Goal: Information Seeking & Learning: Learn about a topic

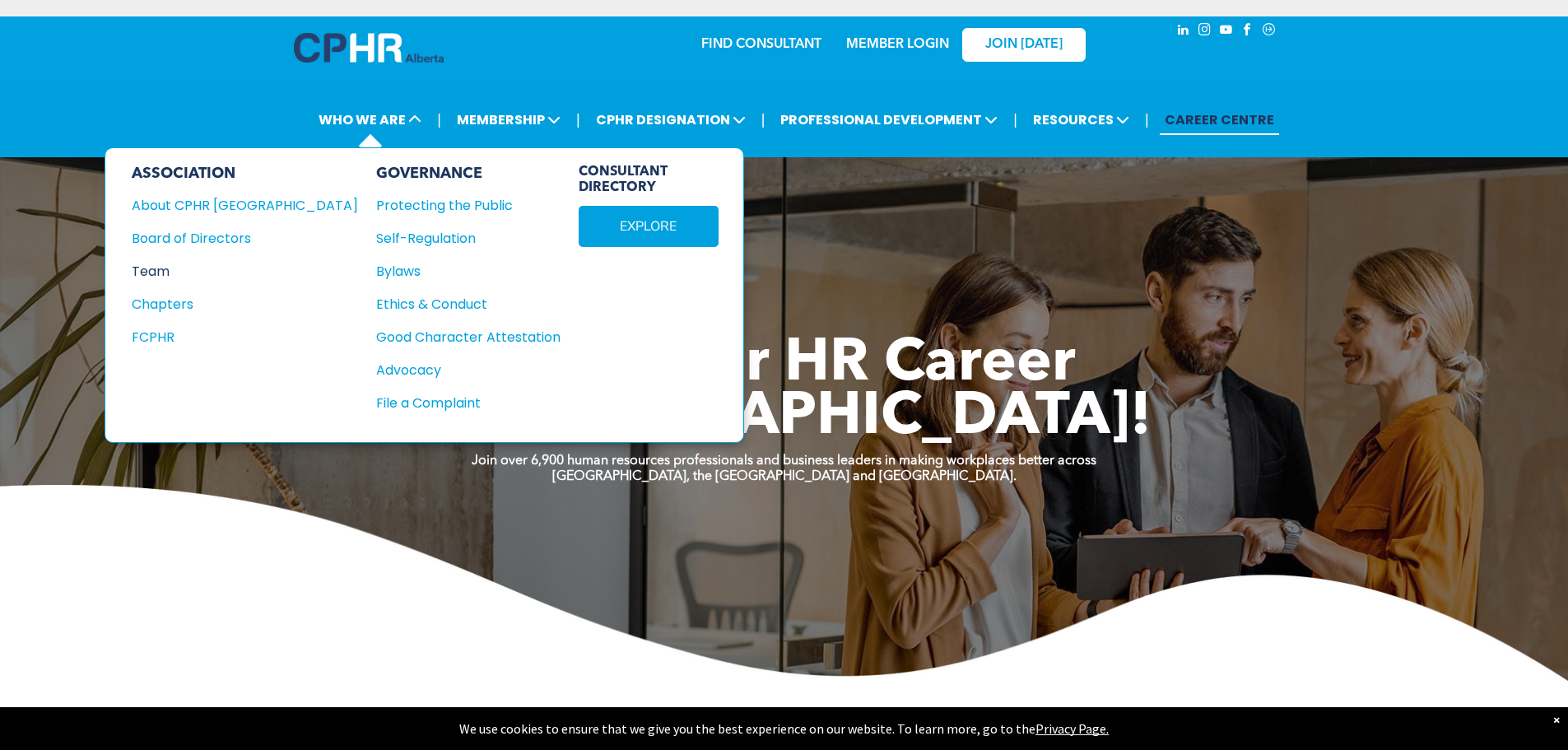
click at [156, 271] on div "Team" at bounding box center [234, 271] width 204 height 21
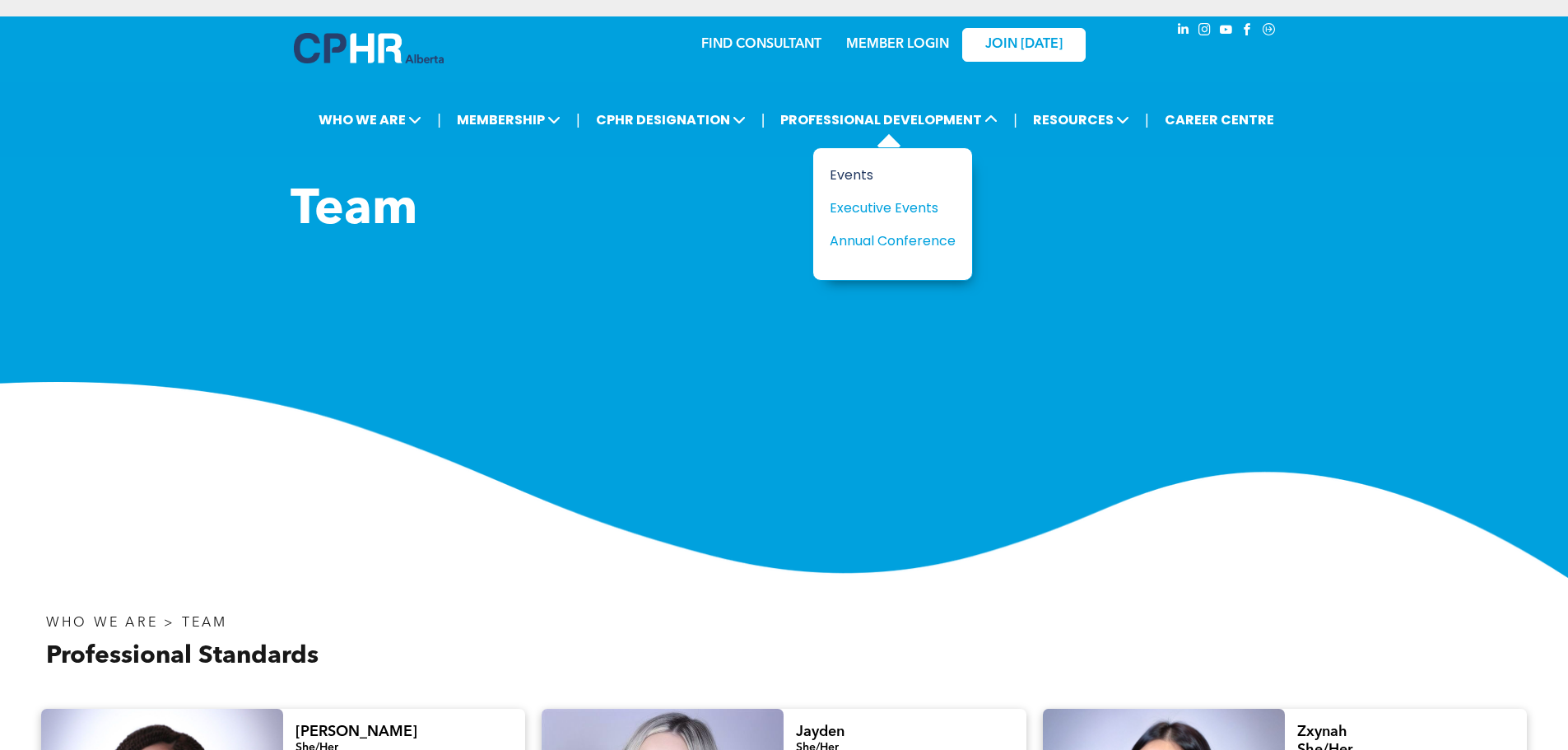
click at [867, 172] on div "Events" at bounding box center [887, 175] width 114 height 21
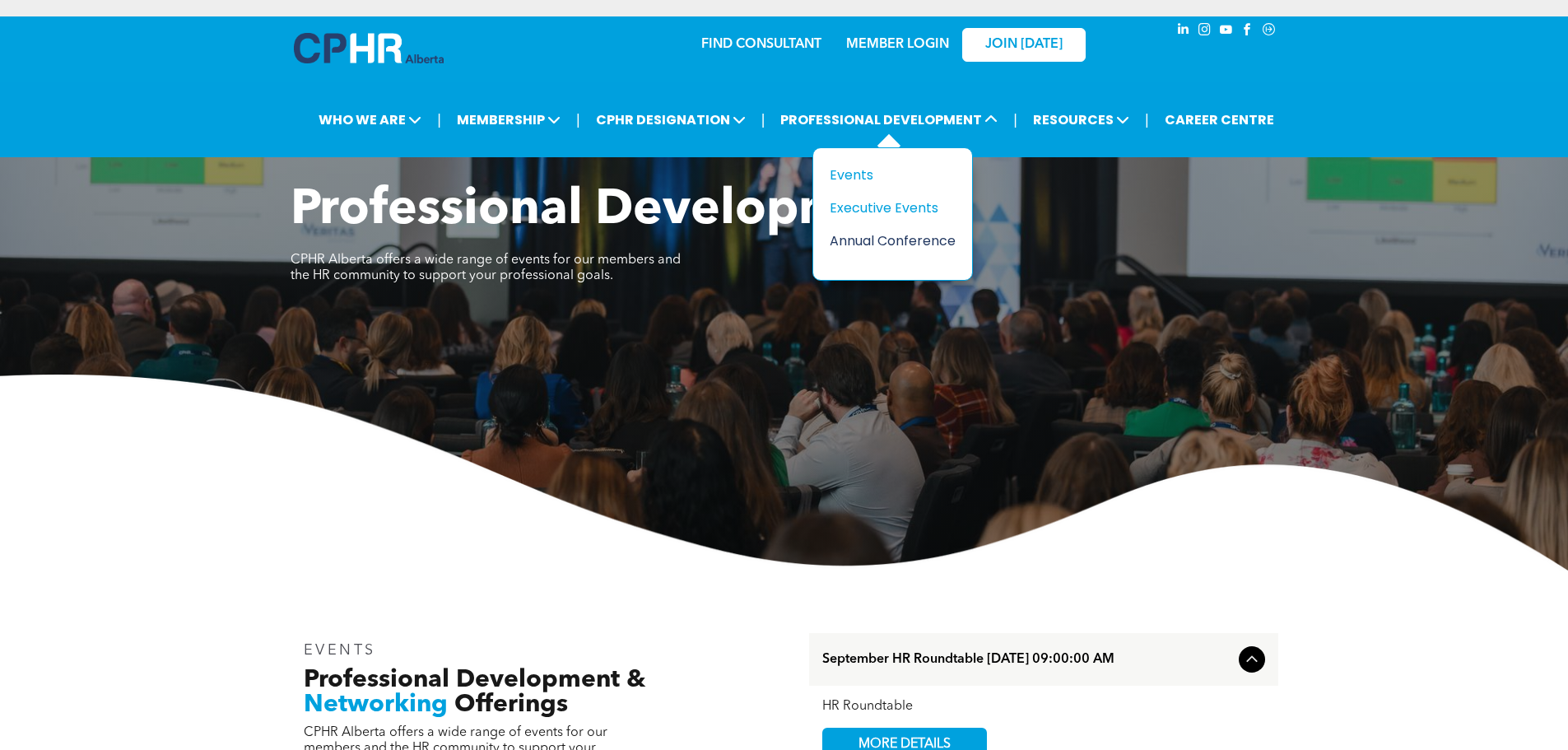
click at [883, 242] on div "Annual Conference" at bounding box center [887, 241] width 114 height 21
click at [864, 172] on div "Events" at bounding box center [887, 175] width 114 height 21
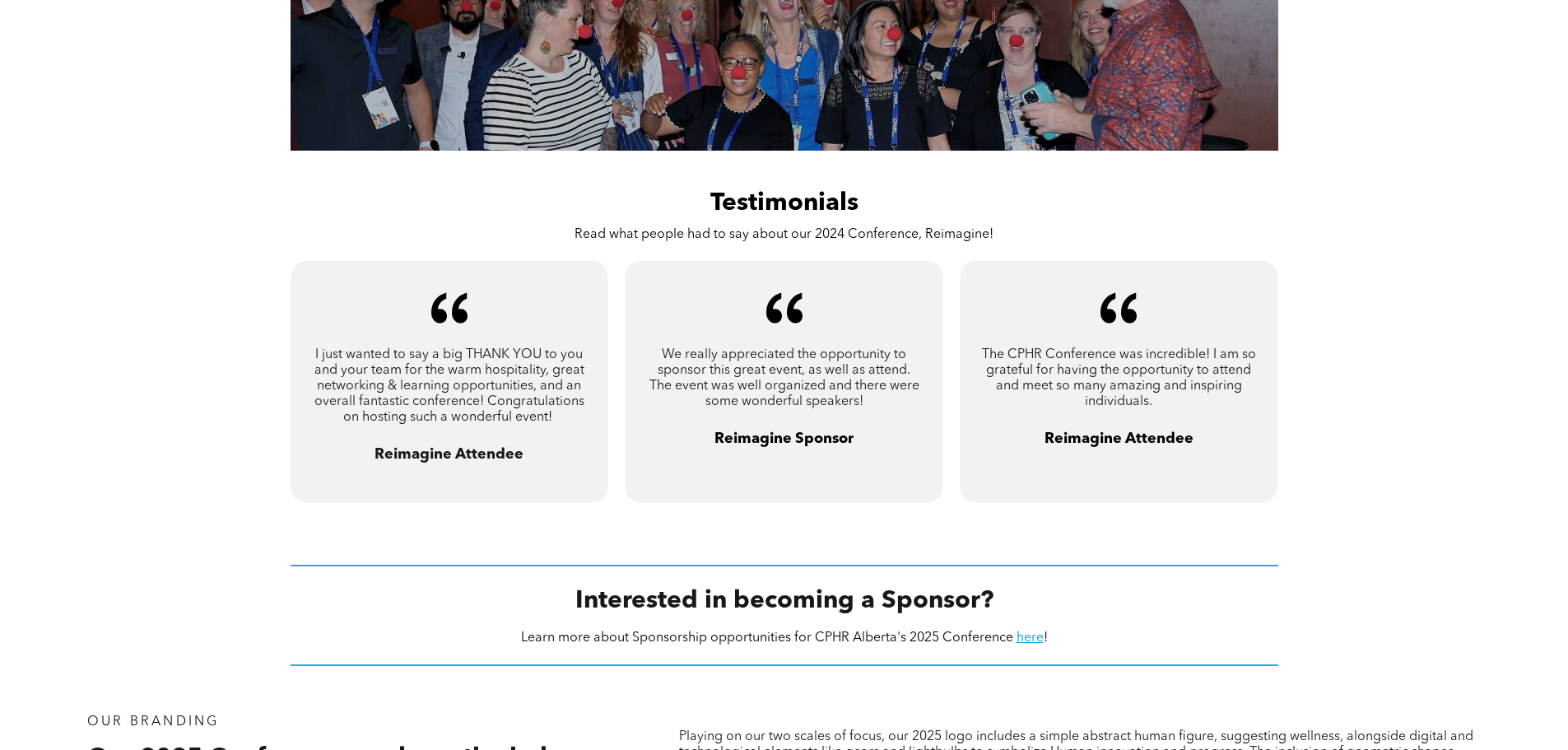
scroll to position [1565, 0]
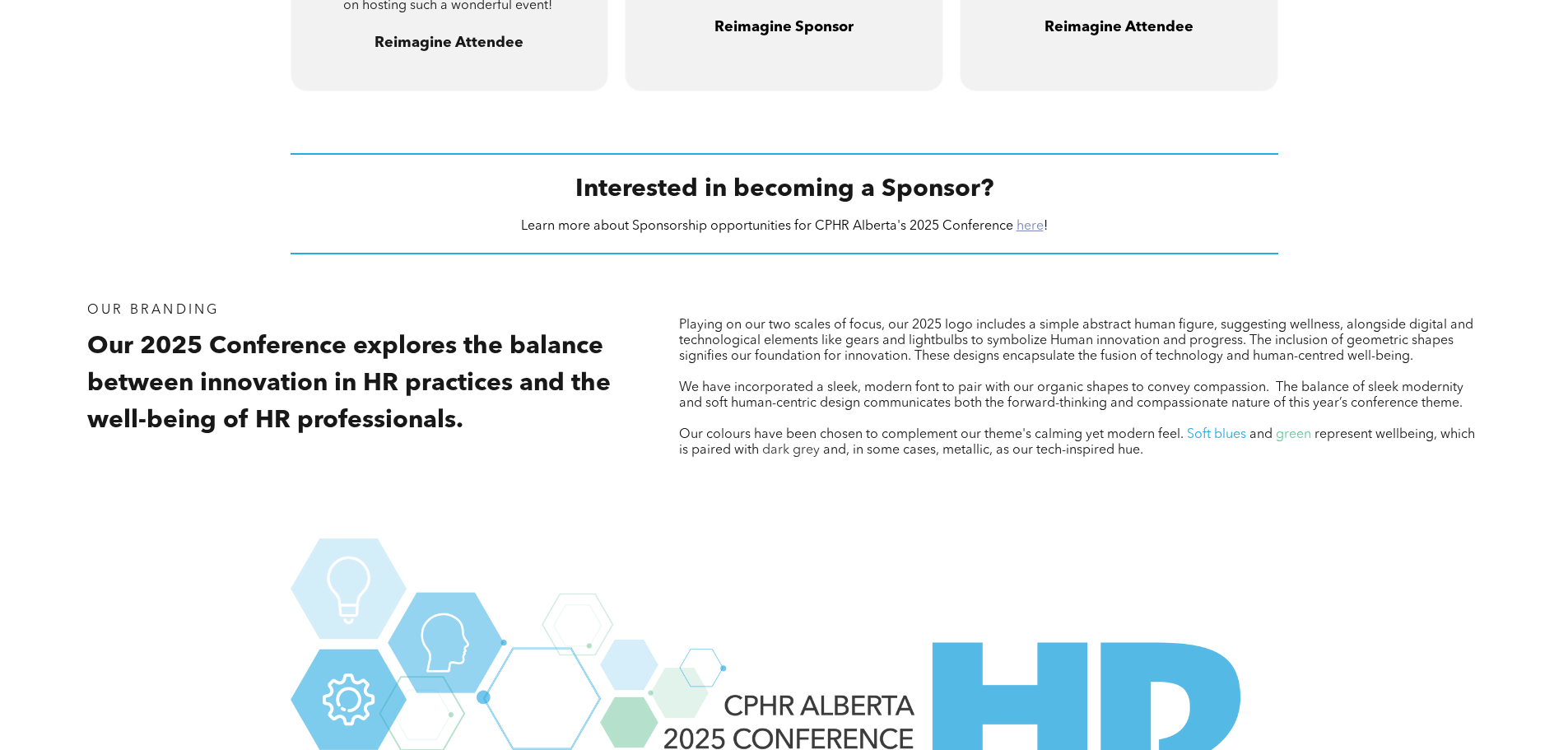
click at [1028, 220] on link "here" at bounding box center [1029, 226] width 27 height 13
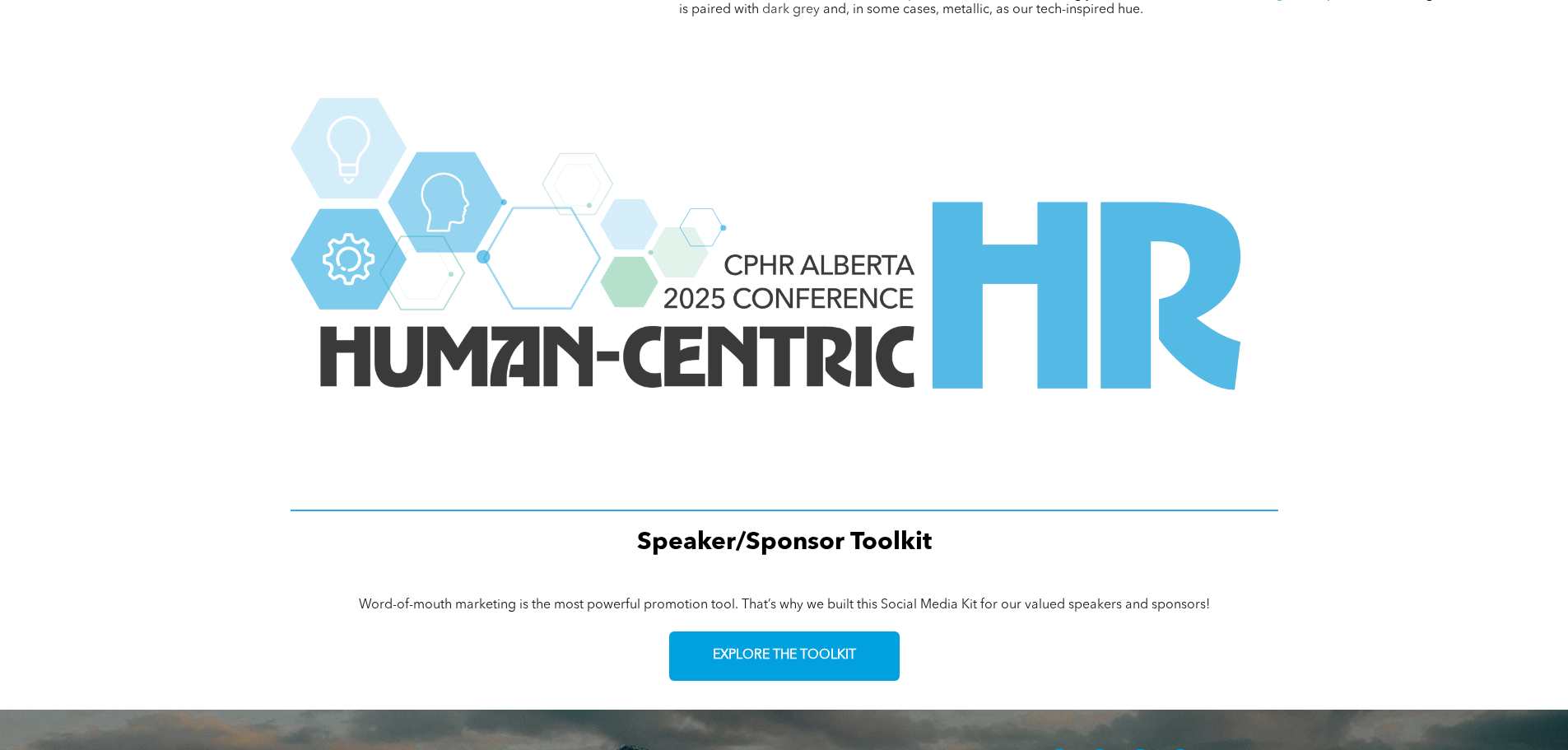
scroll to position [1976, 0]
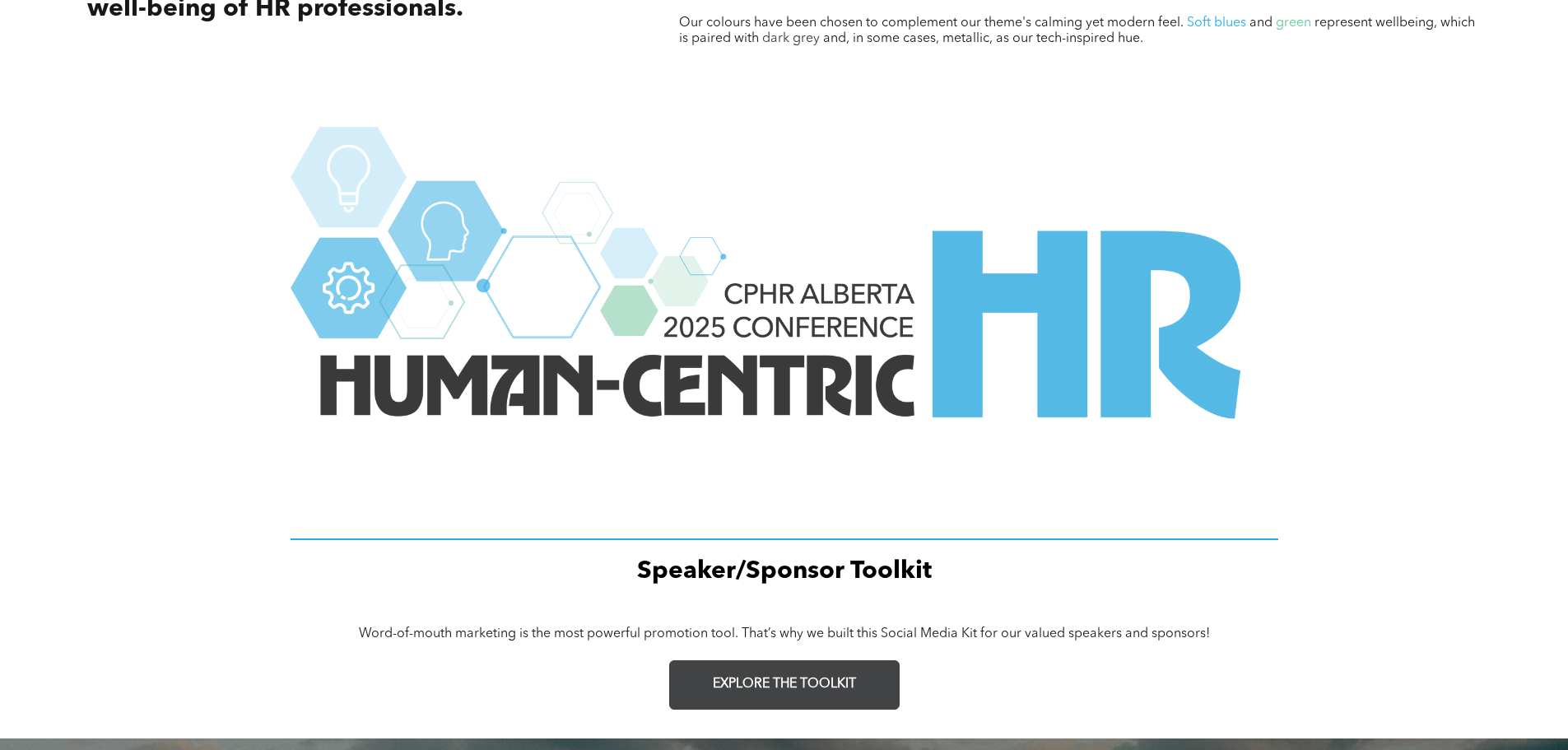
click at [843, 691] on span "EXPLORE THE TOOLKIT" at bounding box center [784, 684] width 143 height 16
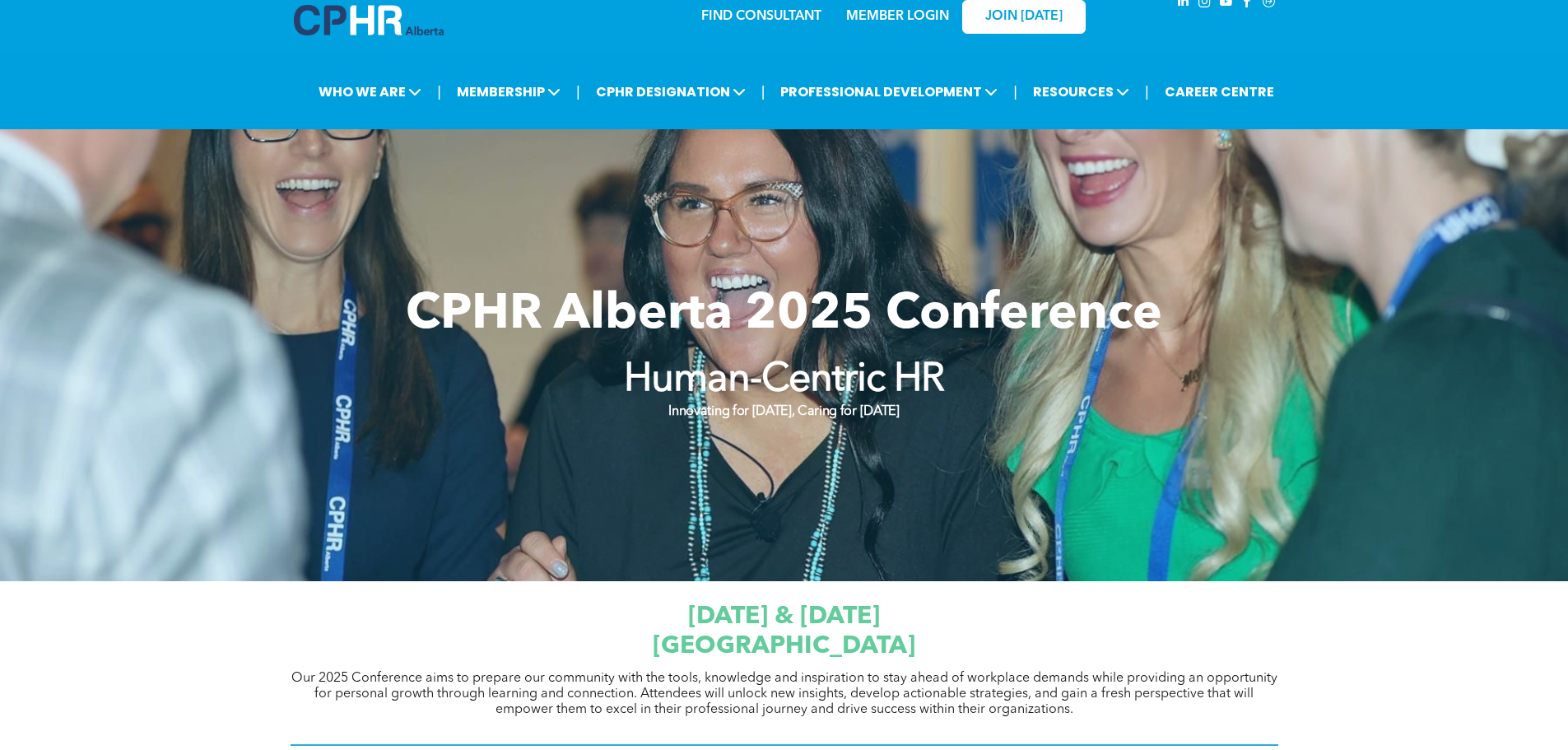
scroll to position [0, 0]
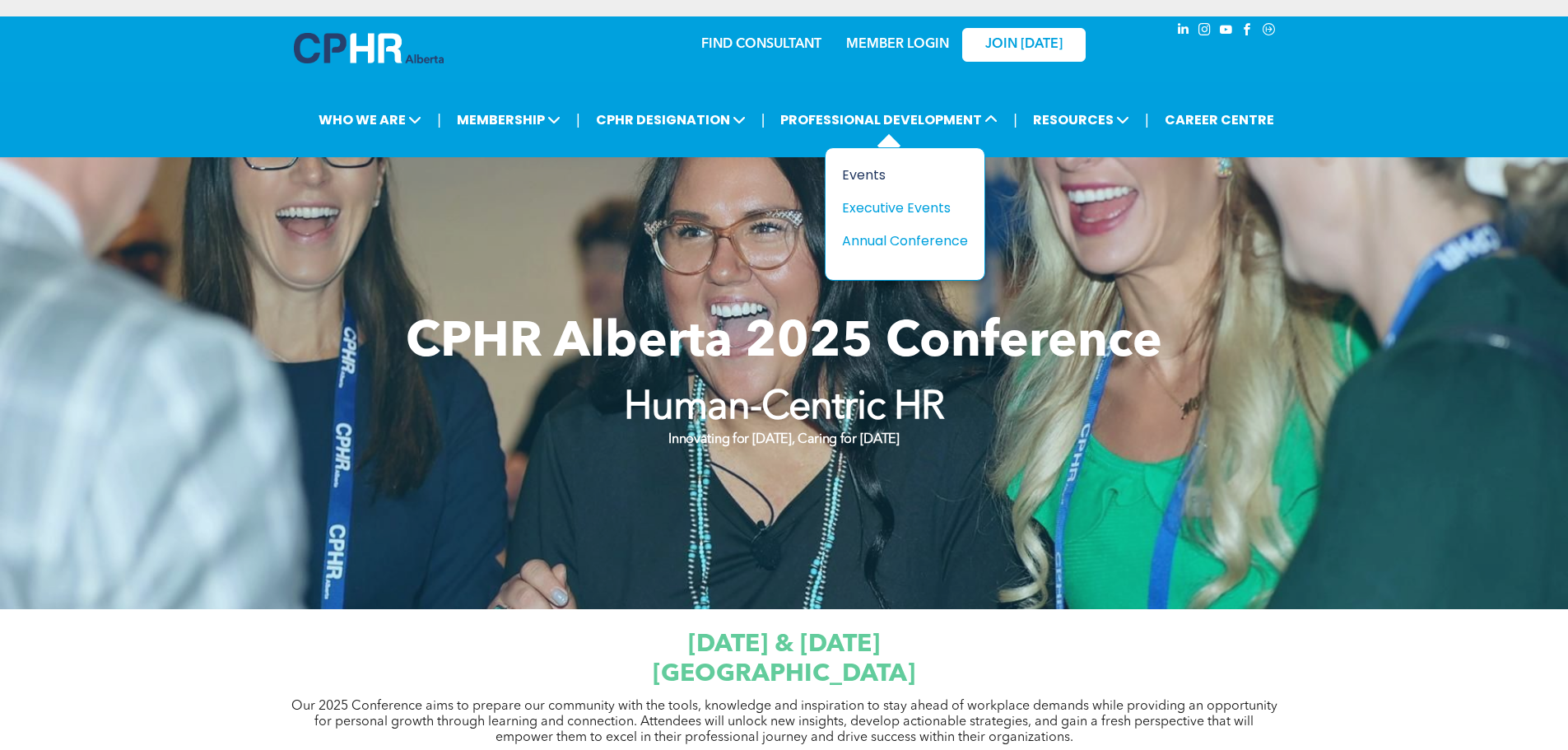
click at [875, 176] on div "Events" at bounding box center [899, 175] width 114 height 21
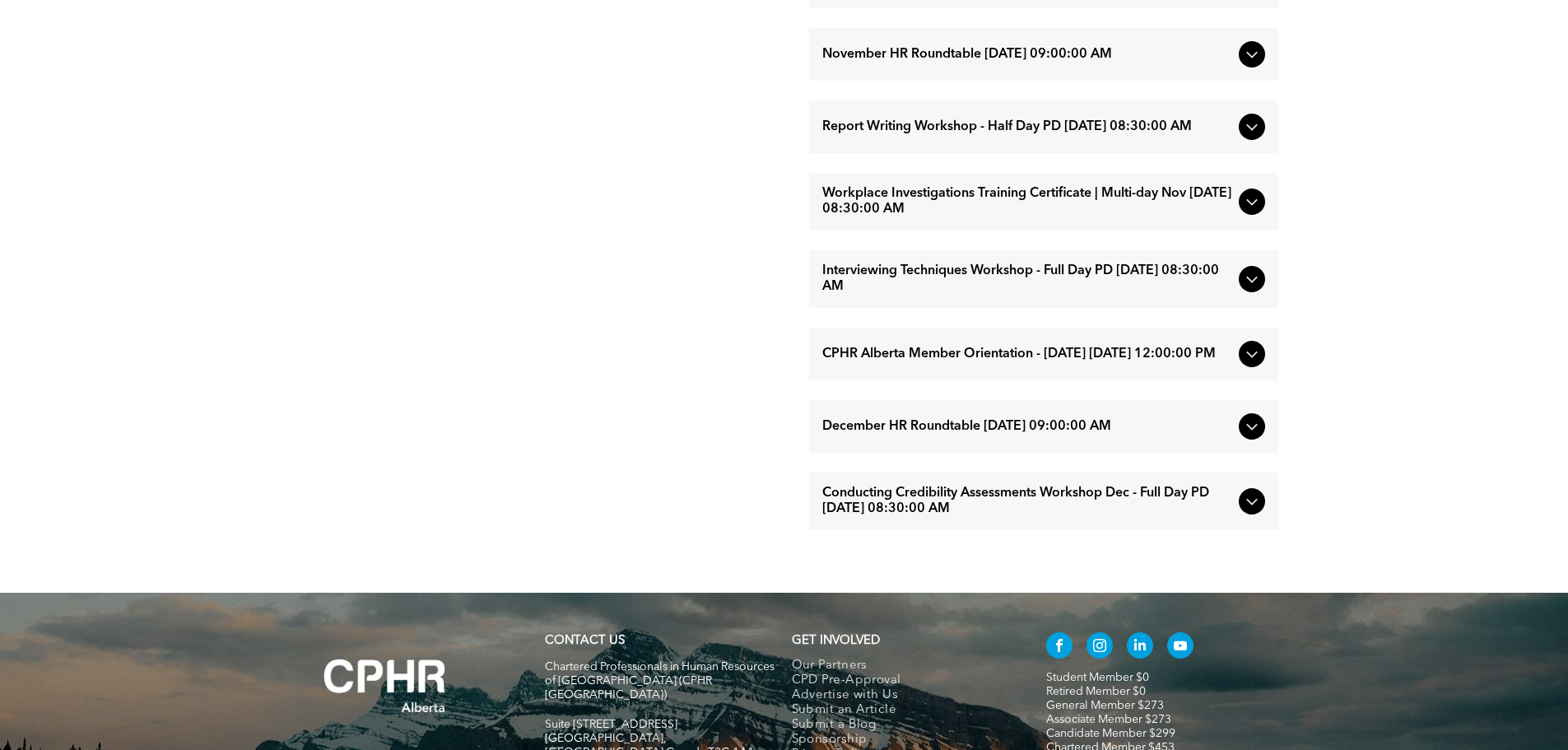
scroll to position [1647, 0]
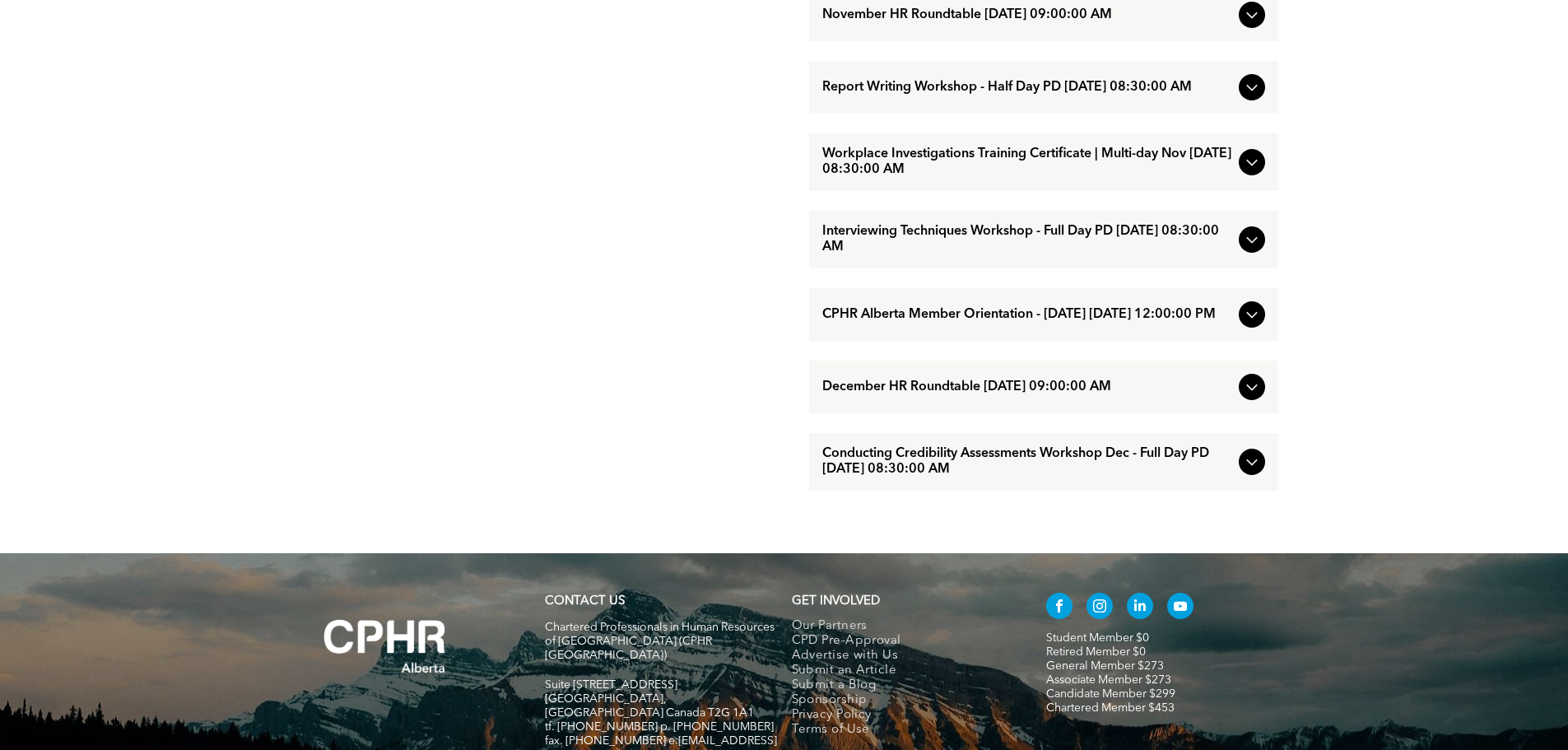
click at [1098, 255] on span "Interviewing Techniques Workshop - Full Day PD [DATE] 08:30:00 AM" at bounding box center [1026, 240] width 410 height 31
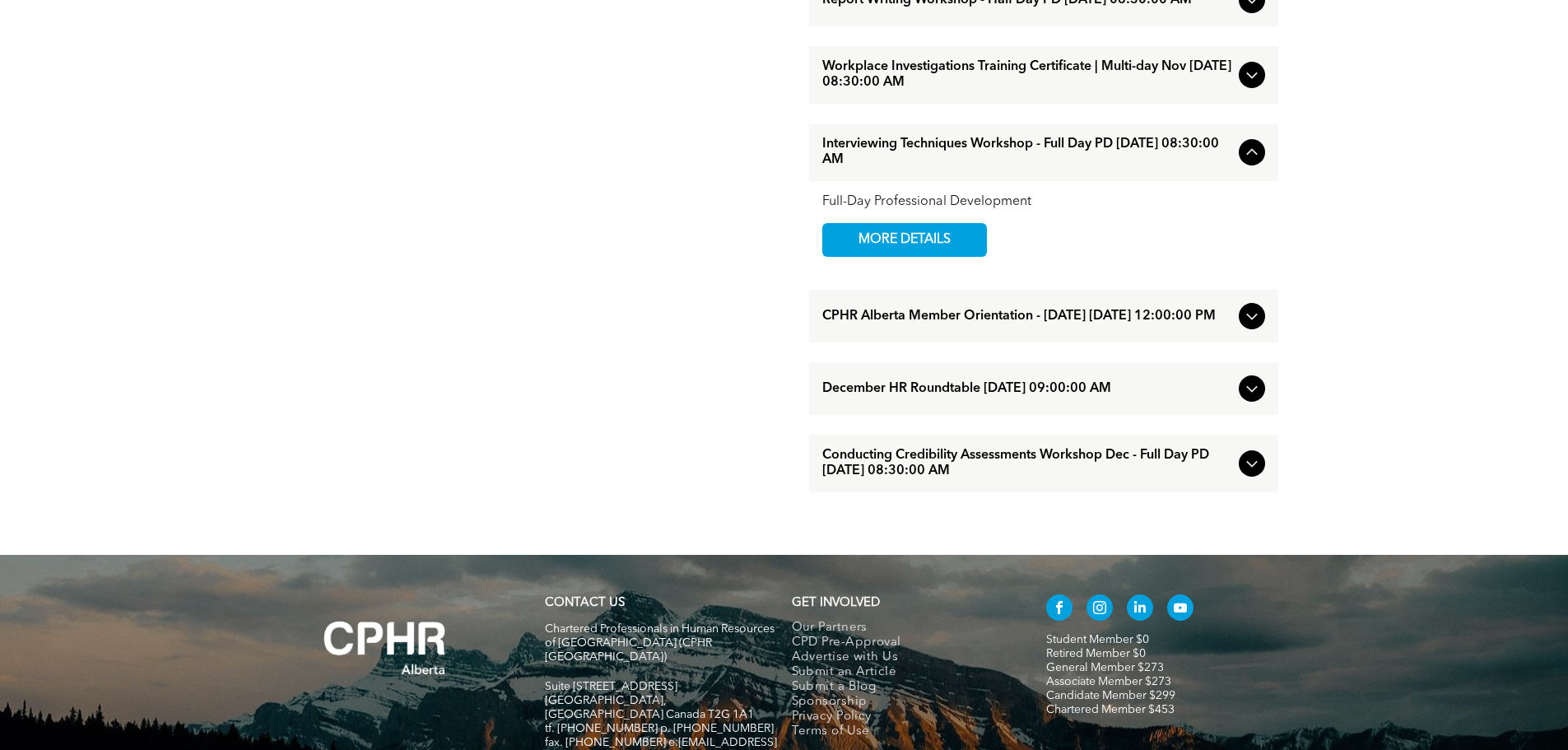
click at [1245, 162] on icon at bounding box center [1251, 152] width 20 height 20
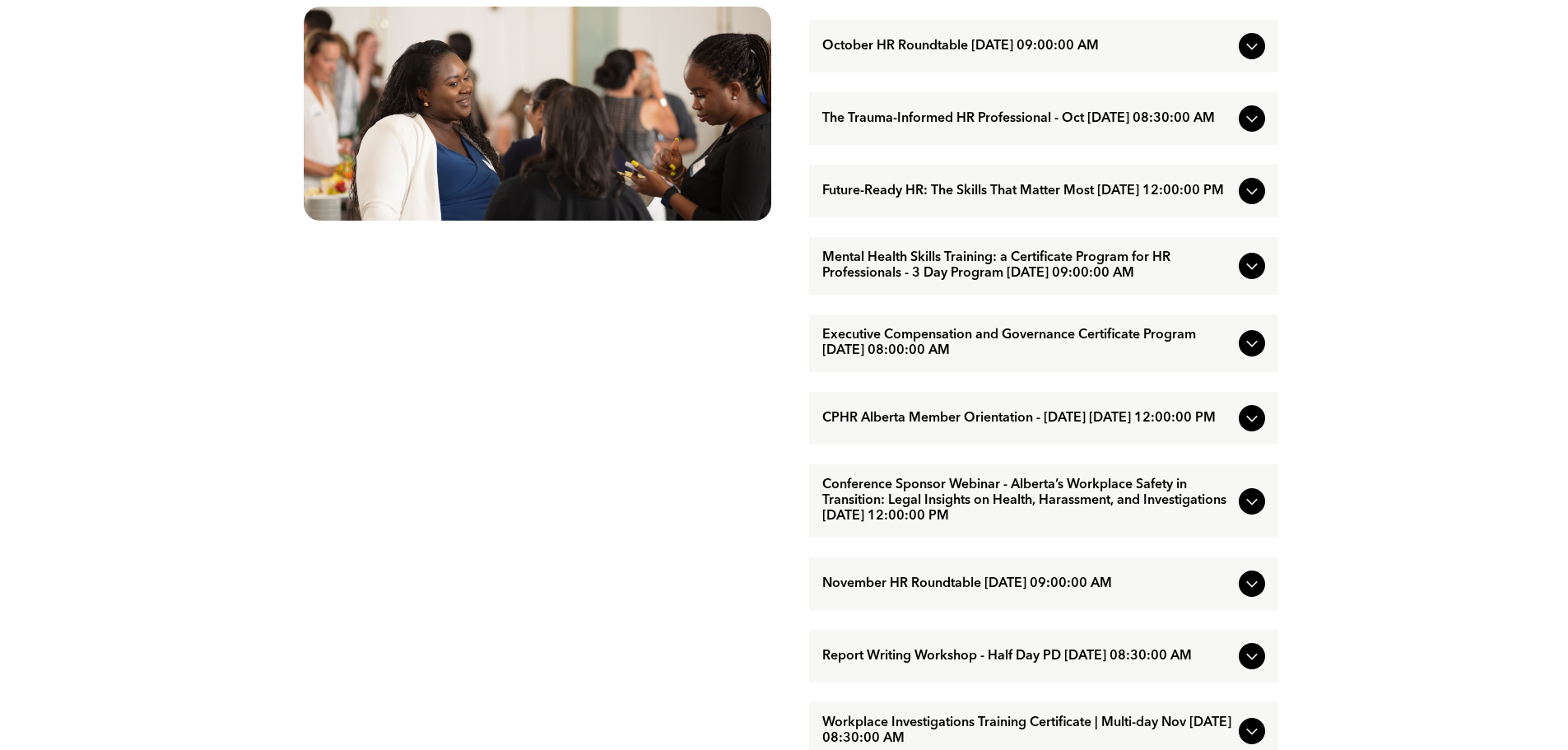
scroll to position [334, 0]
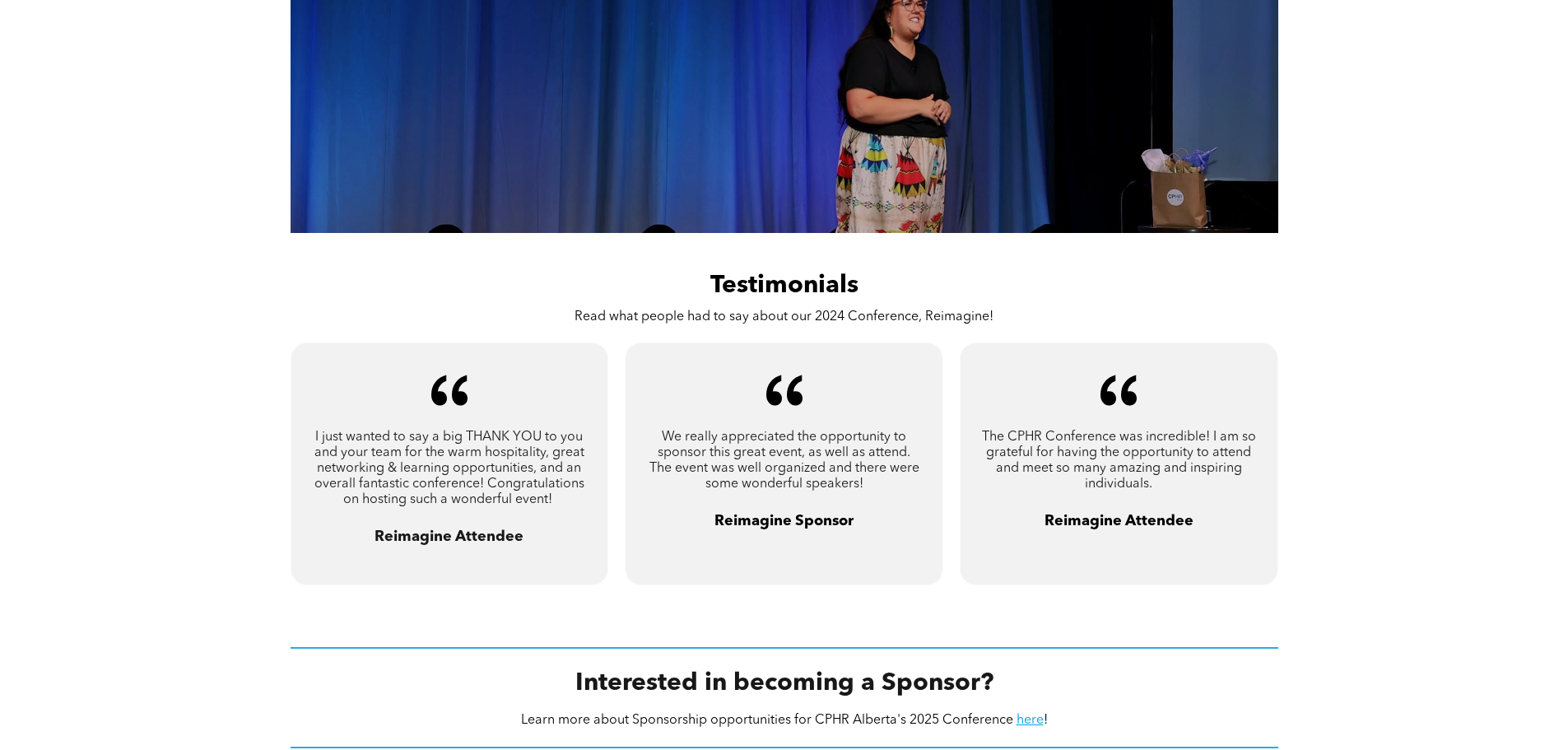
scroll to position [1482, 0]
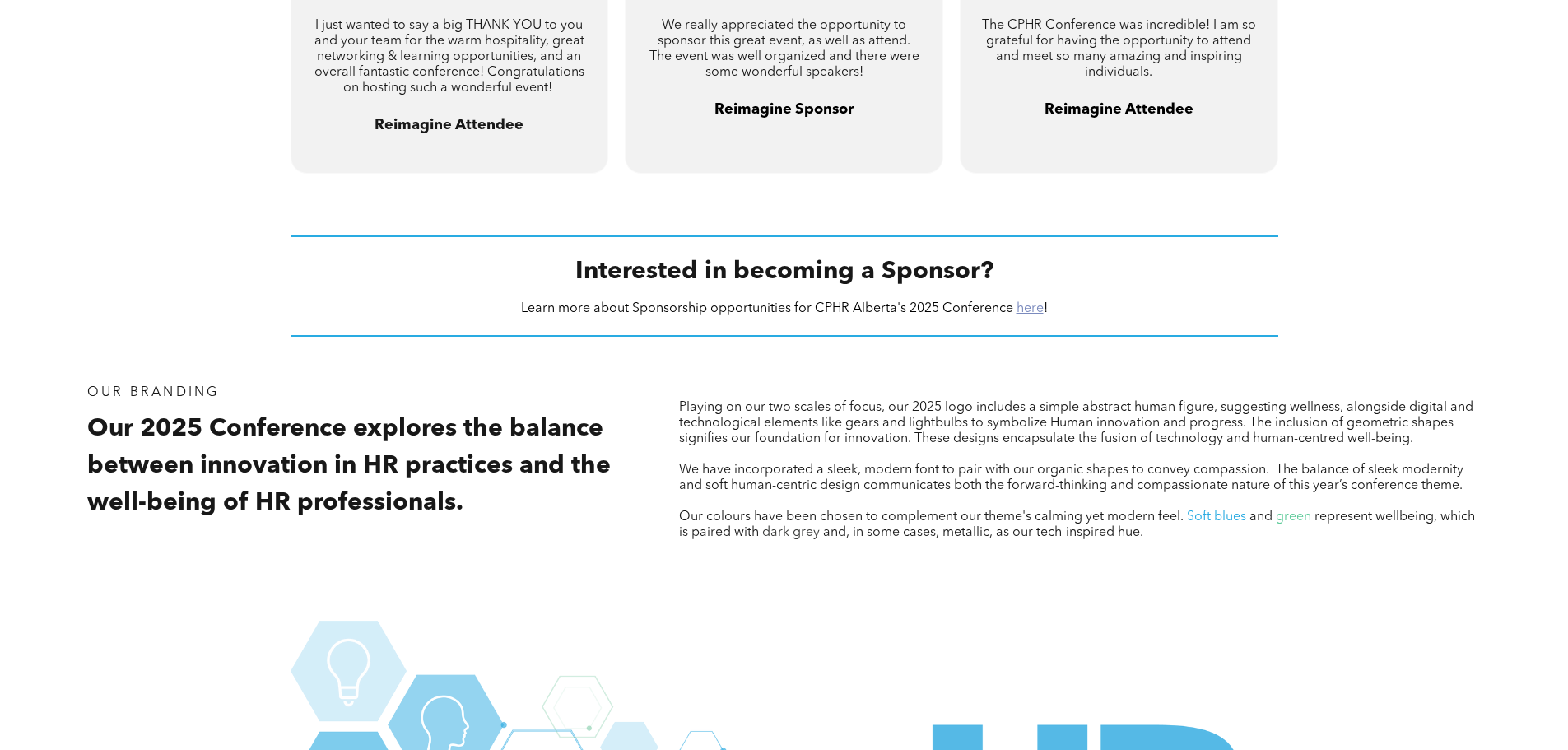
click at [1032, 308] on link "here" at bounding box center [1029, 308] width 27 height 13
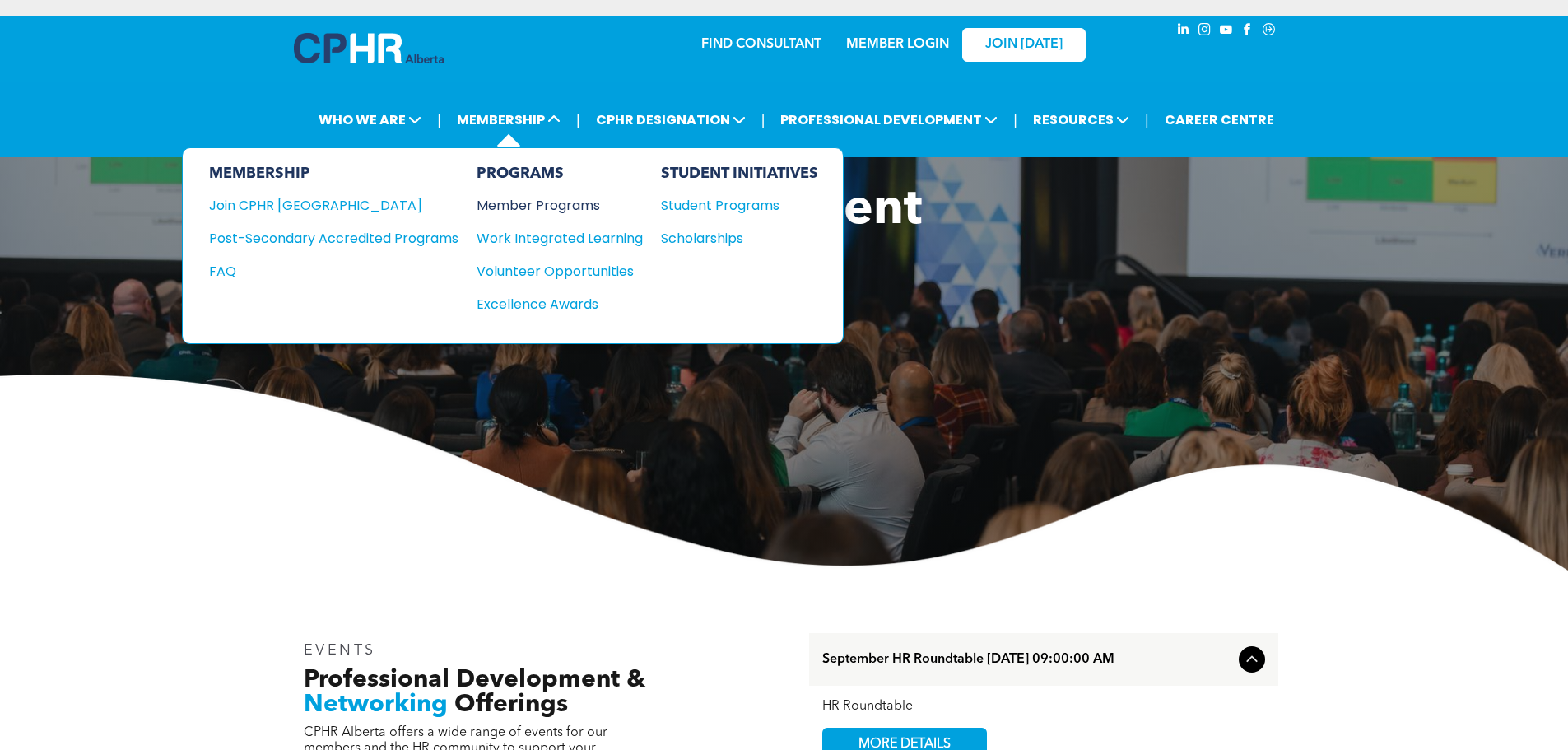
click at [565, 205] on div "Member Programs" at bounding box center [551, 205] width 150 height 21
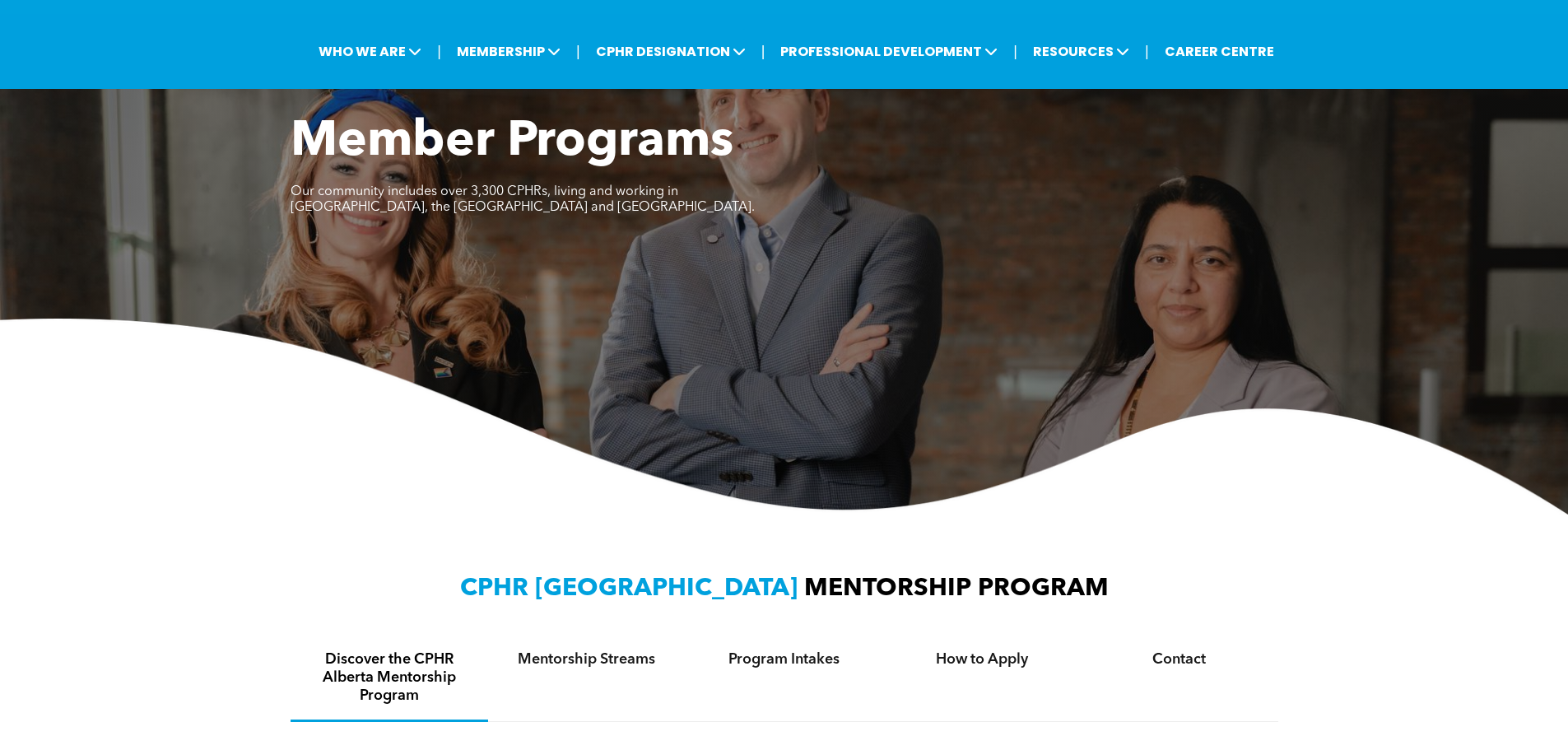
scroll to position [64, 0]
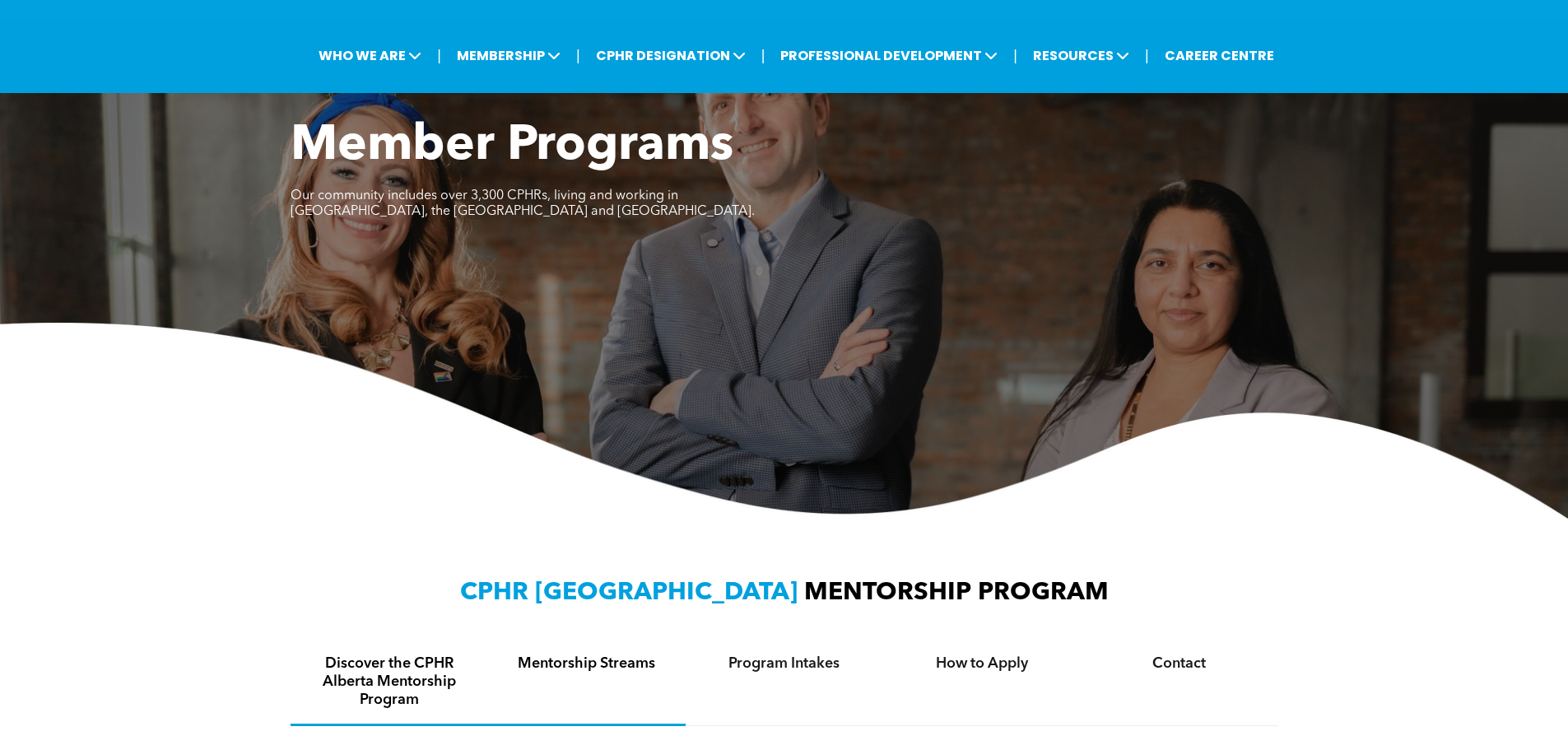
click at [619, 661] on h4 "Mentorship Streams" at bounding box center [586, 664] width 168 height 18
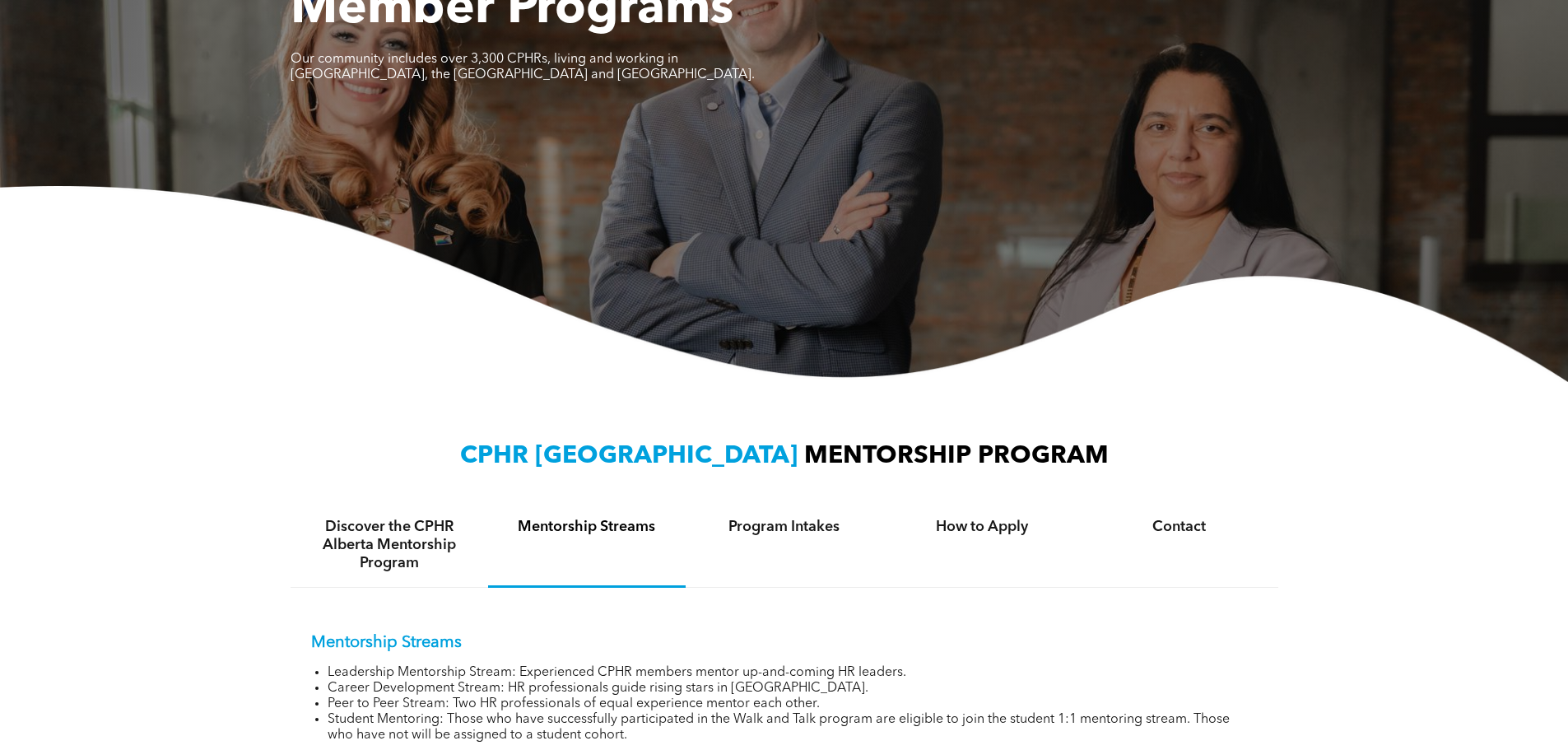
scroll to position [394, 0]
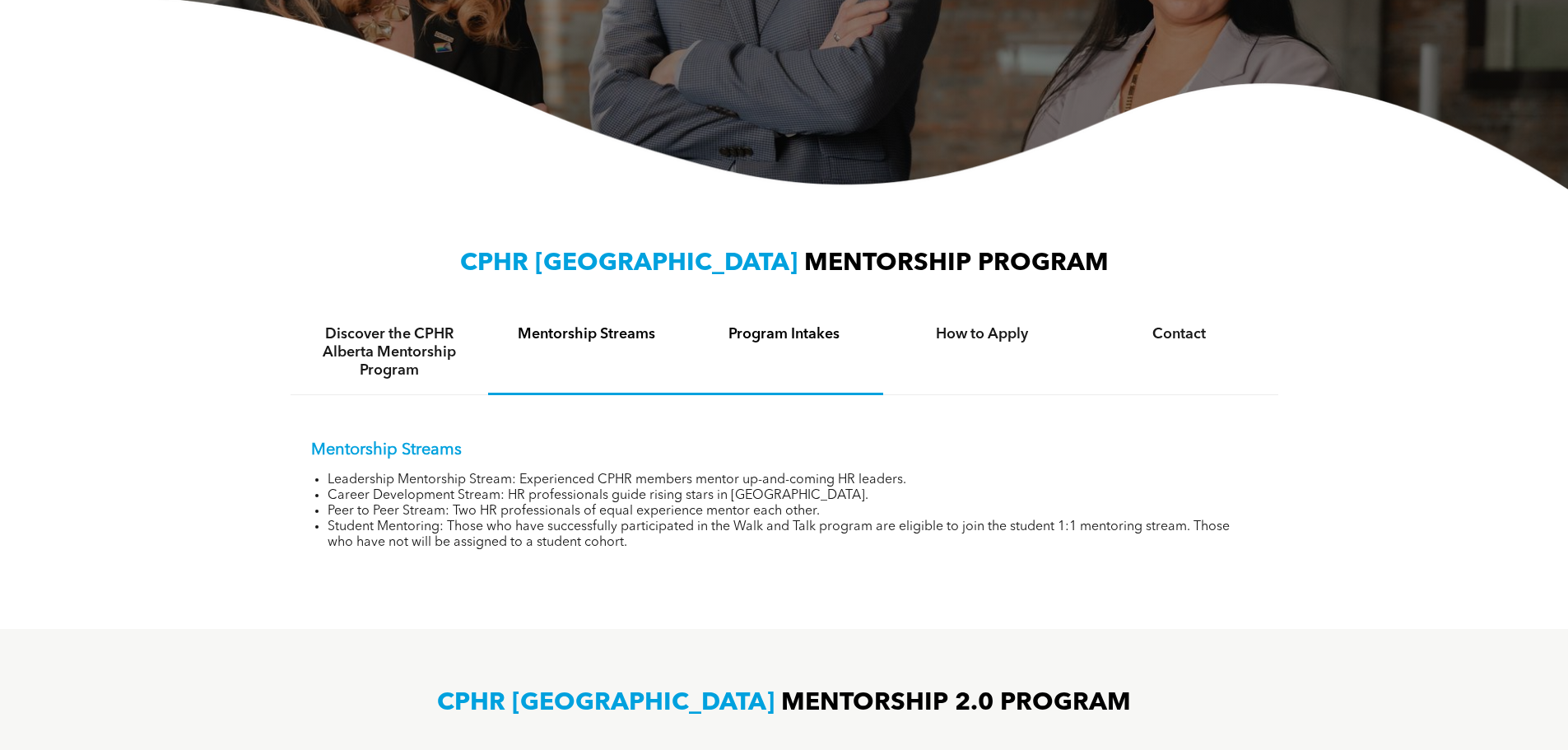
click at [771, 342] on h4 "Program Intakes" at bounding box center [784, 334] width 168 height 18
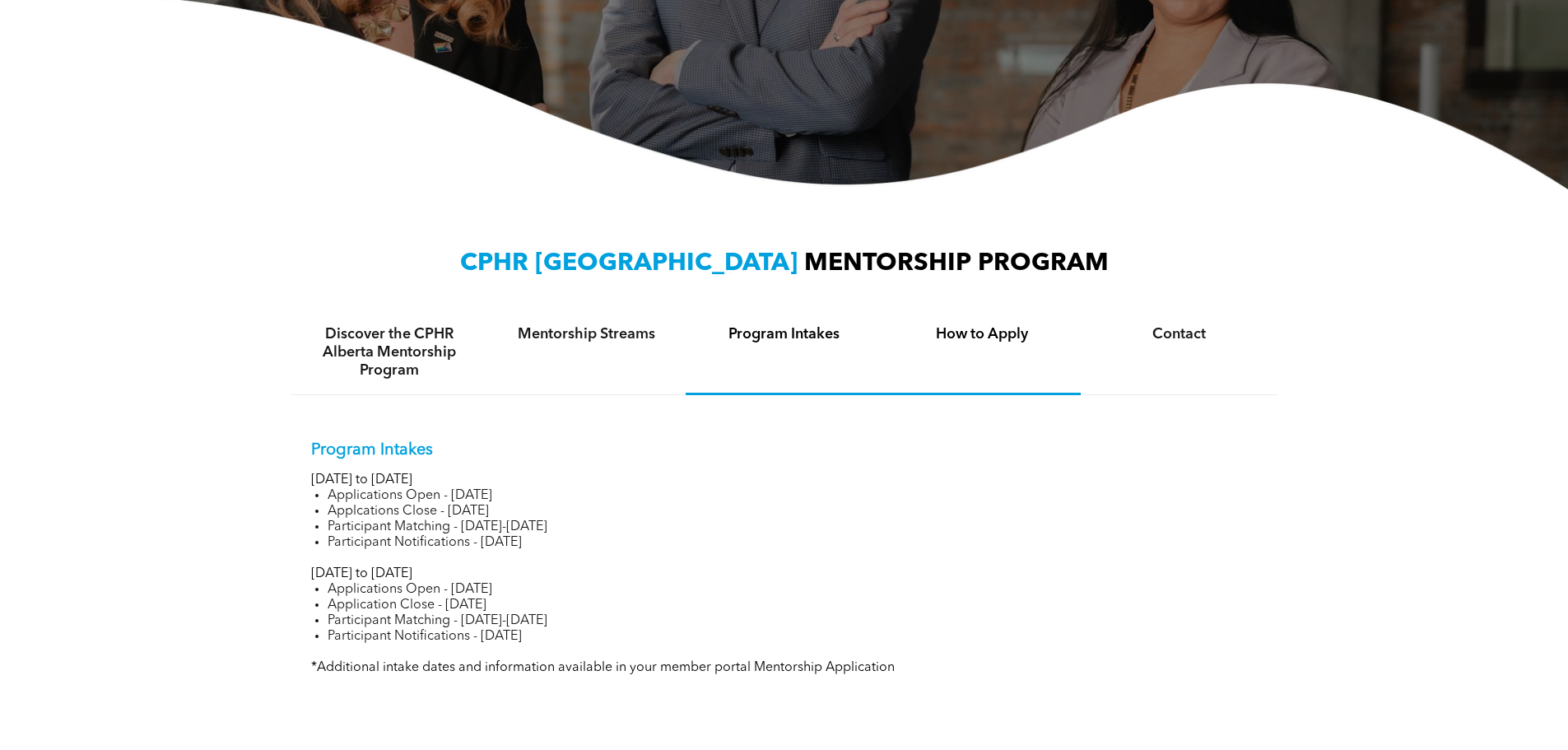
click at [969, 329] on h4 "How to Apply" at bounding box center [982, 334] width 168 height 18
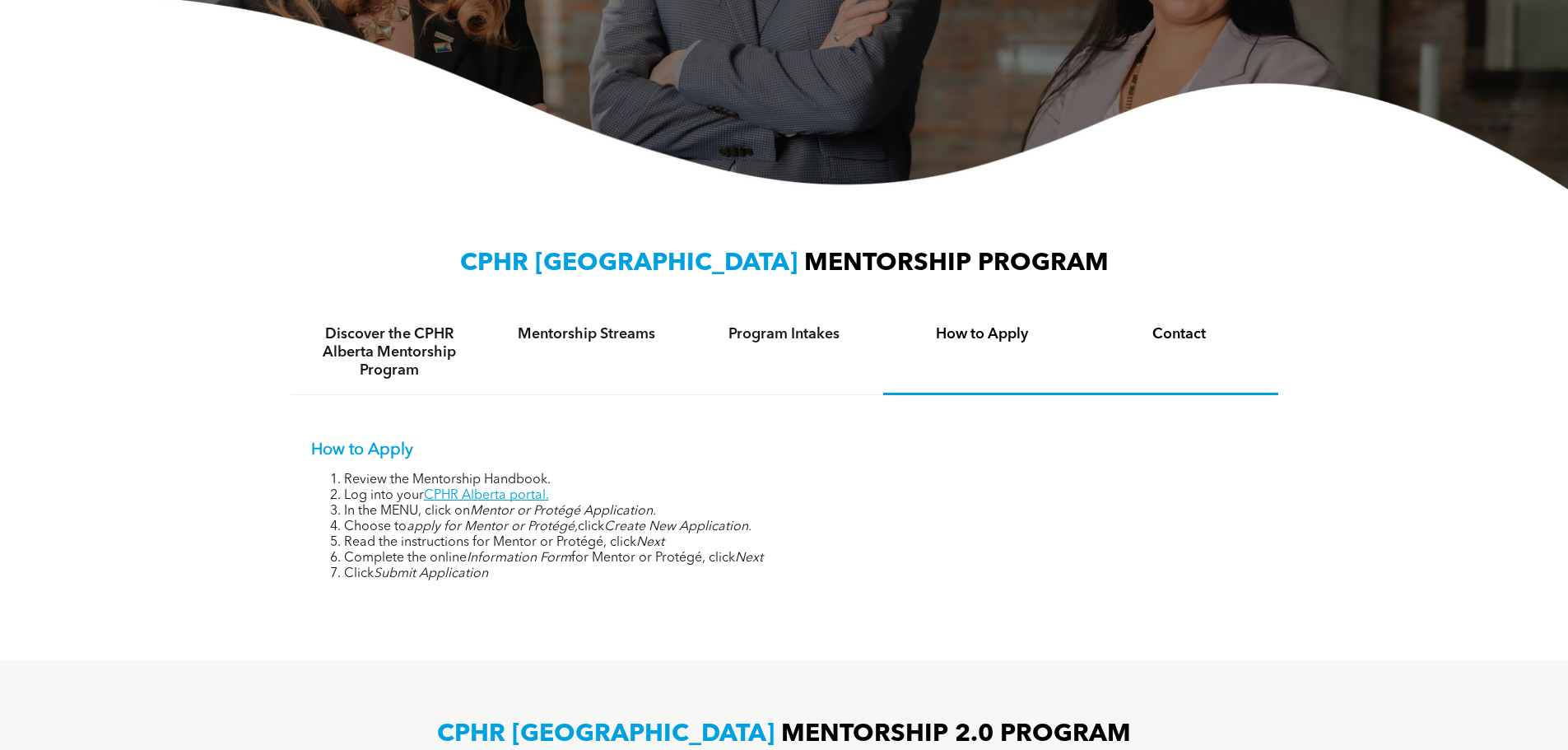
click at [1173, 336] on h4 "Contact" at bounding box center [1179, 334] width 168 height 18
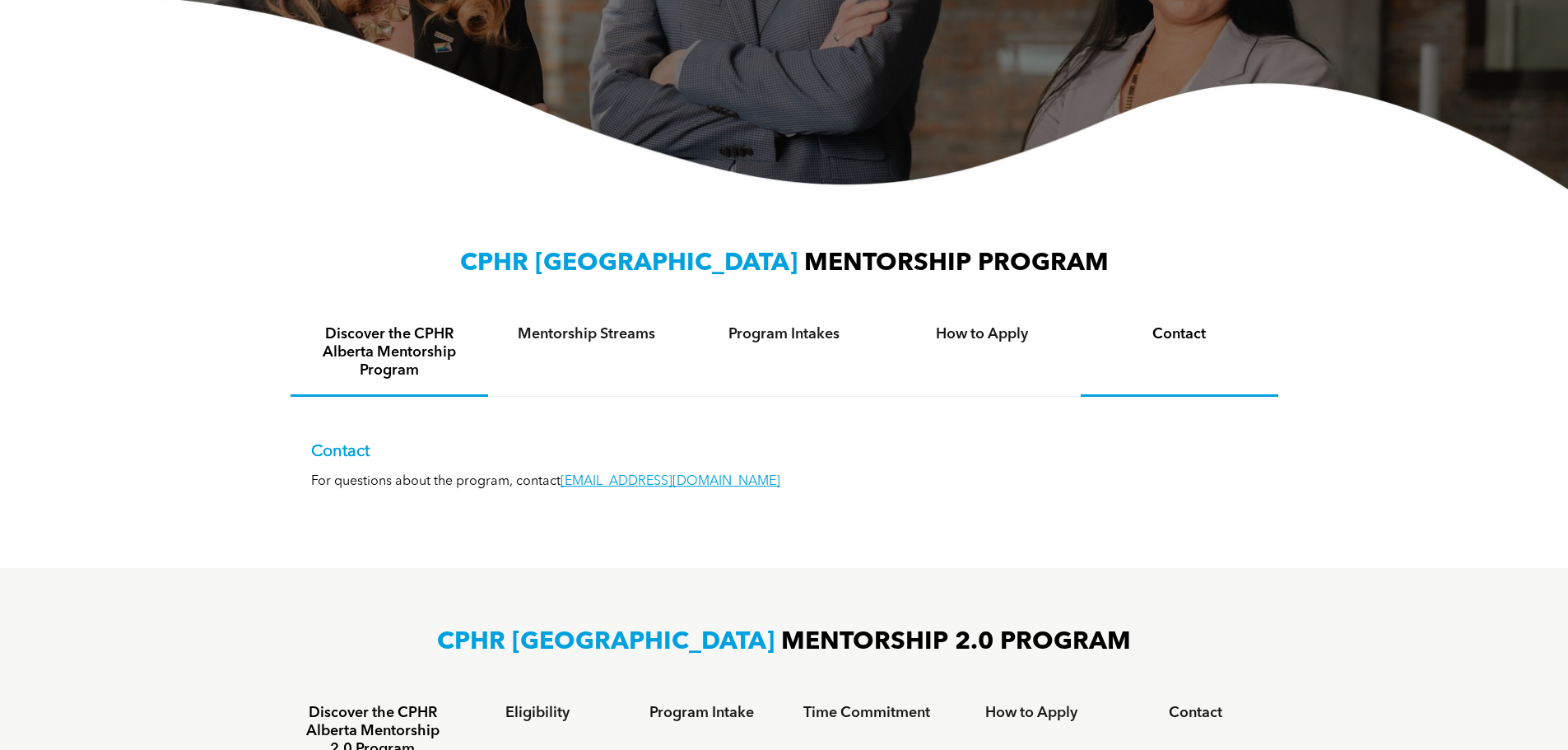
click at [453, 328] on h4 "Discover the CPHR Alberta Mentorship Program" at bounding box center [389, 352] width 168 height 54
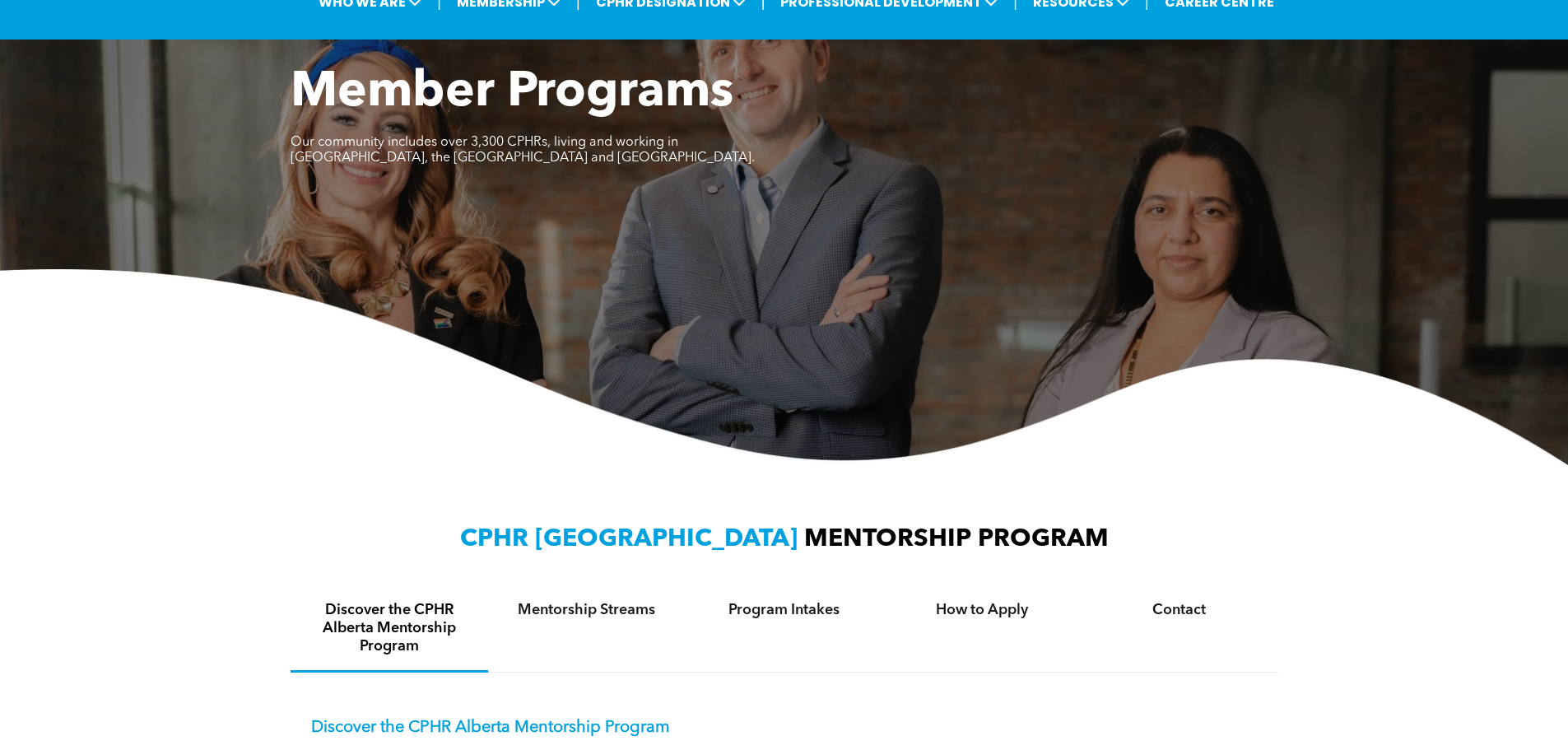
scroll to position [0, 0]
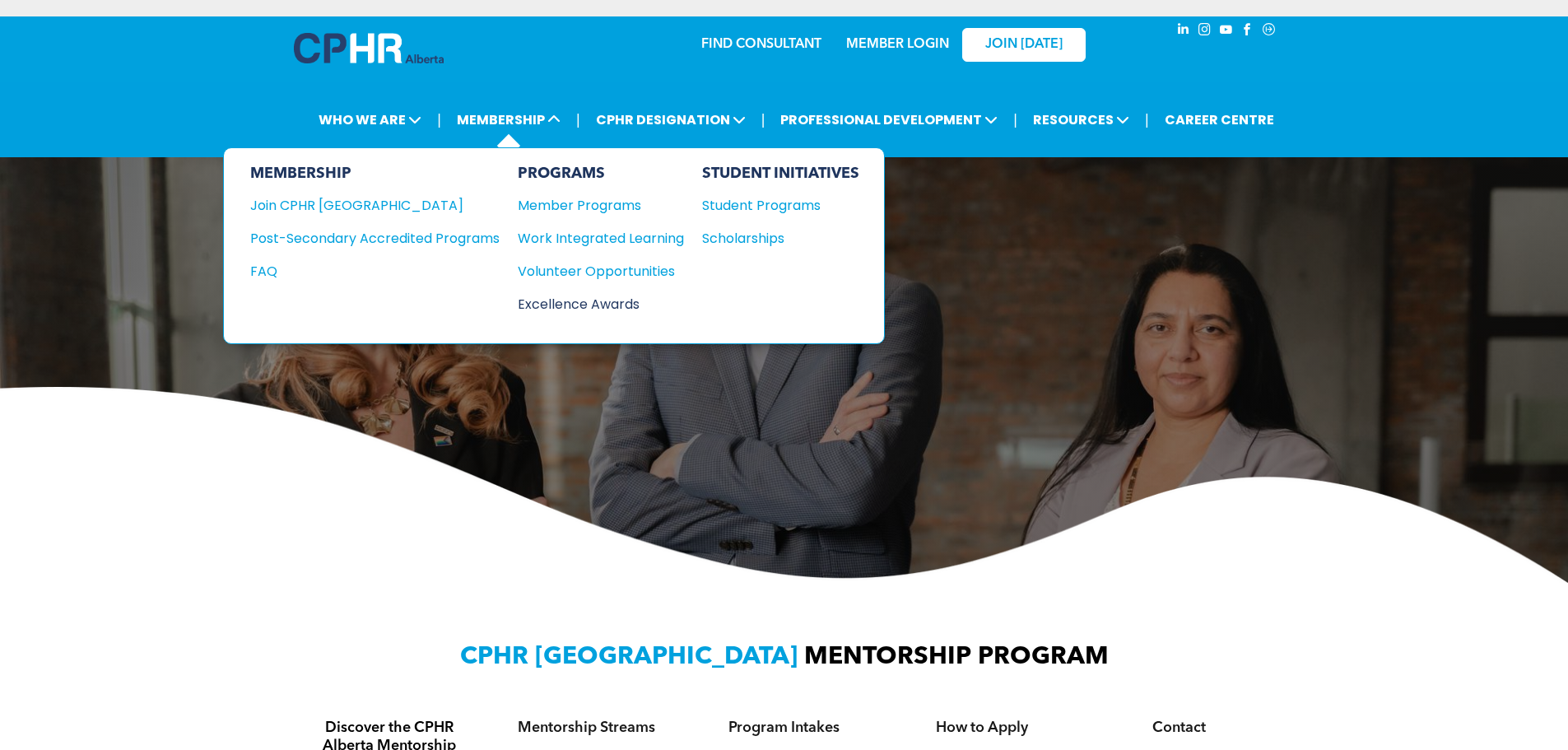
click at [606, 299] on div "Excellence Awards" at bounding box center [593, 305] width 150 height 21
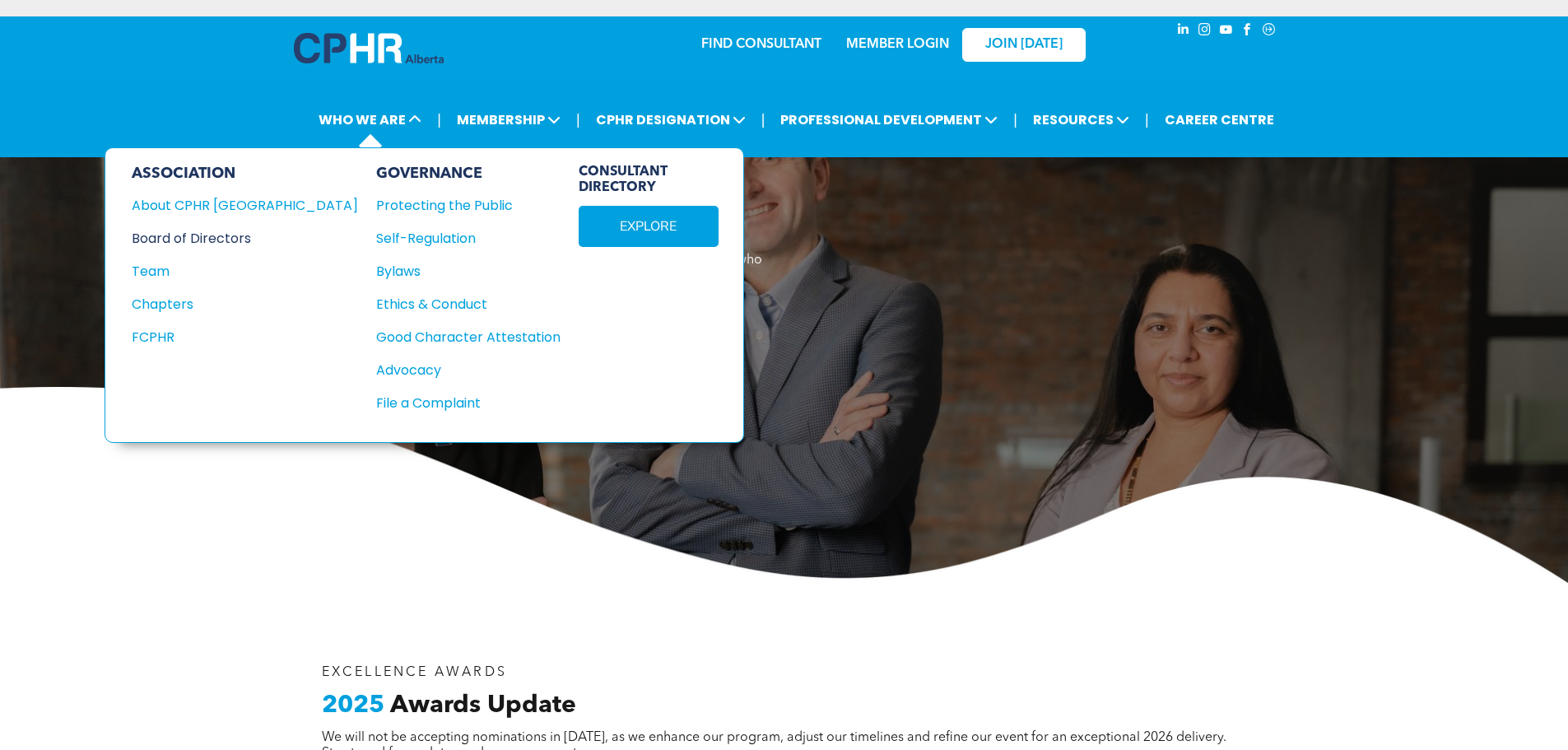
click at [235, 240] on div "Board of Directors" at bounding box center [234, 238] width 204 height 21
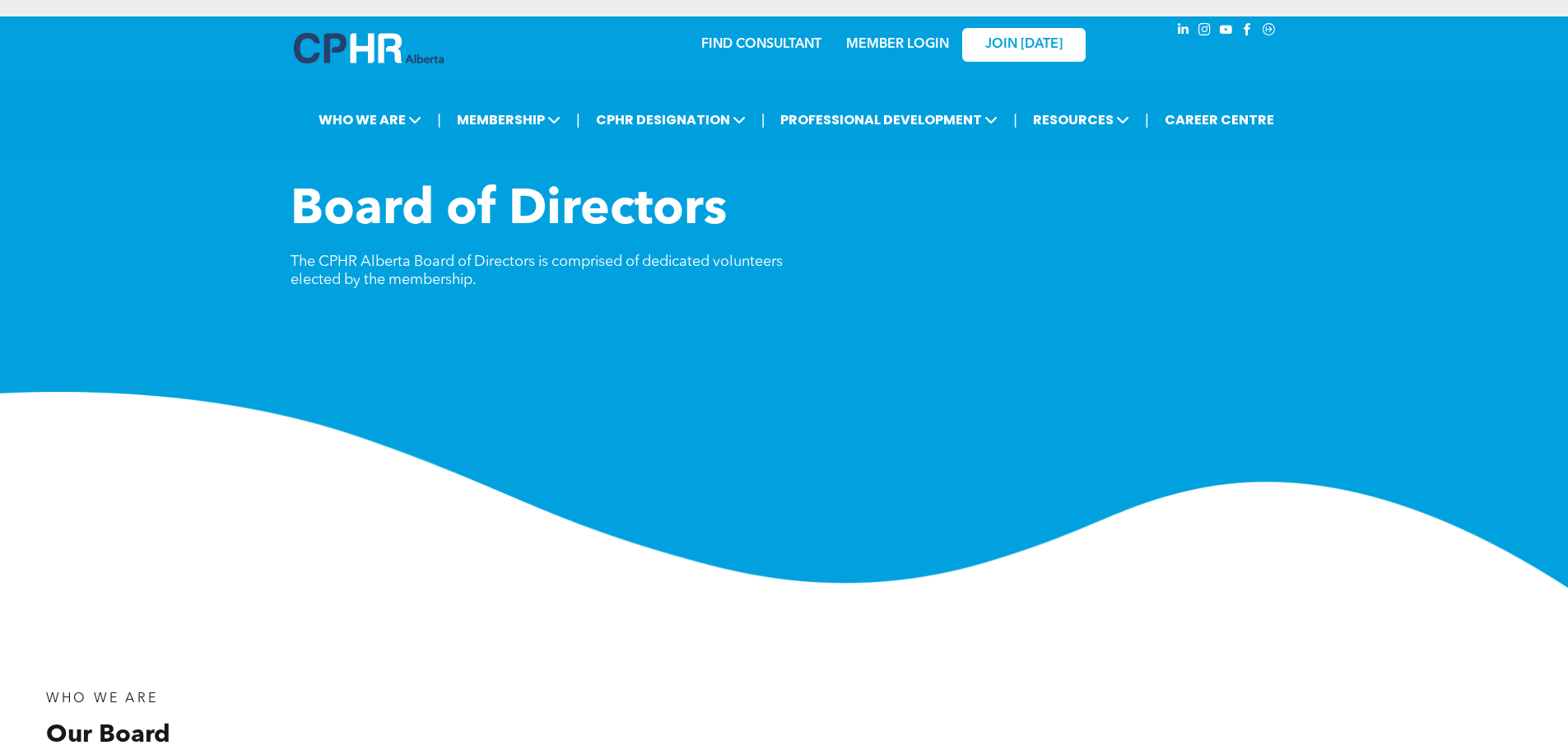
click at [1181, 28] on span "linkedin" at bounding box center [1183, 29] width 18 height 18
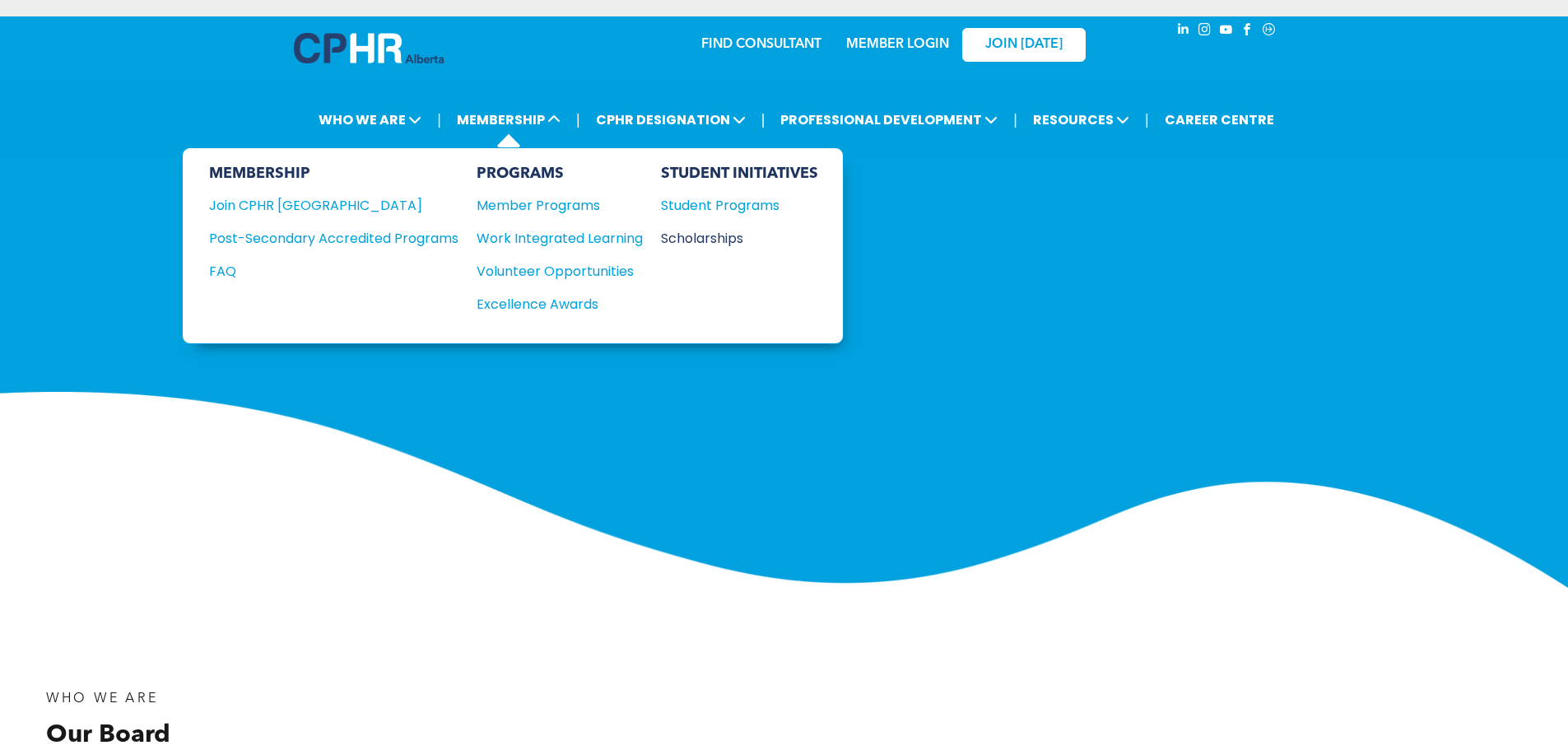
click at [717, 246] on div "Scholarships" at bounding box center [731, 238] width 141 height 21
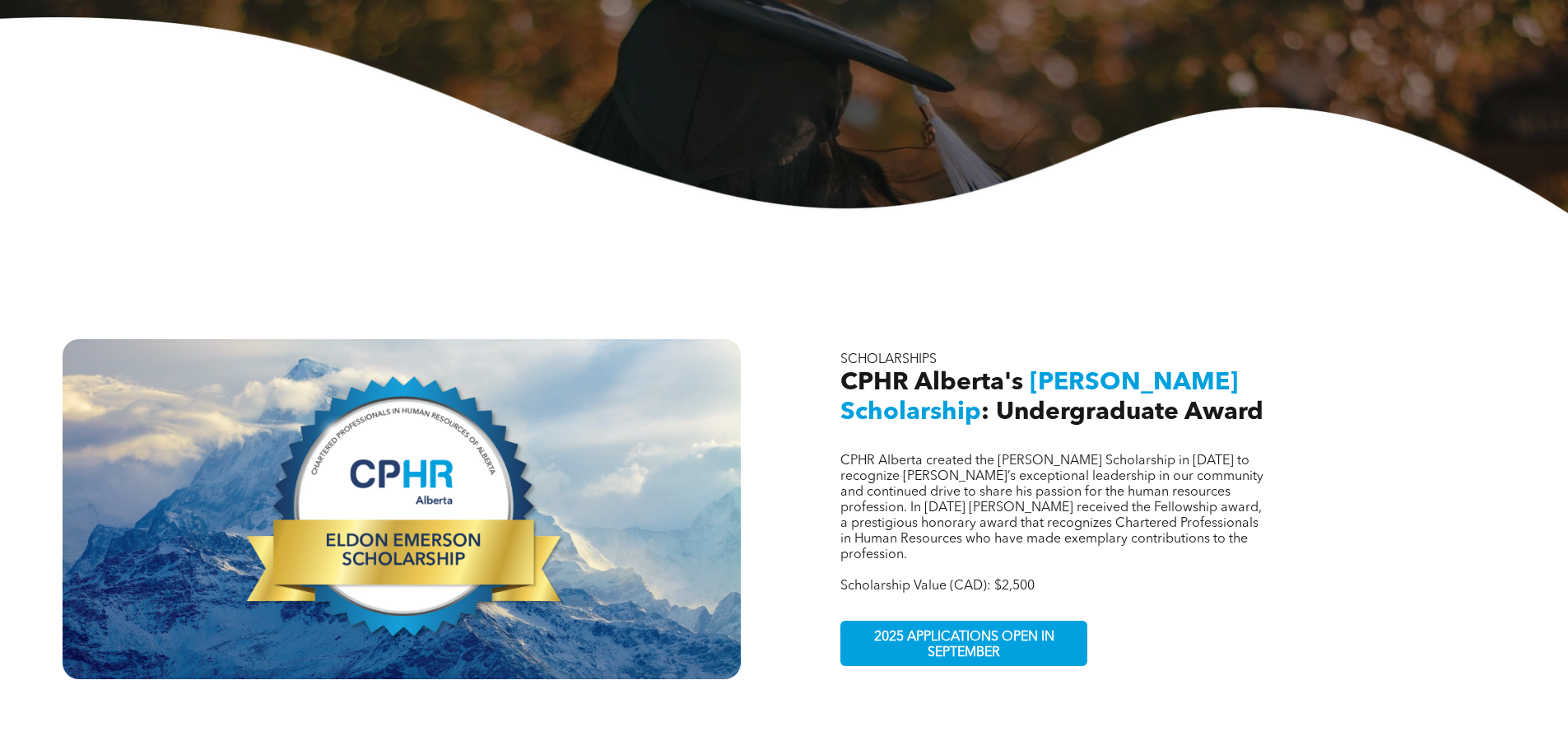
scroll to position [165, 0]
